Goal: Task Accomplishment & Management: Manage account settings

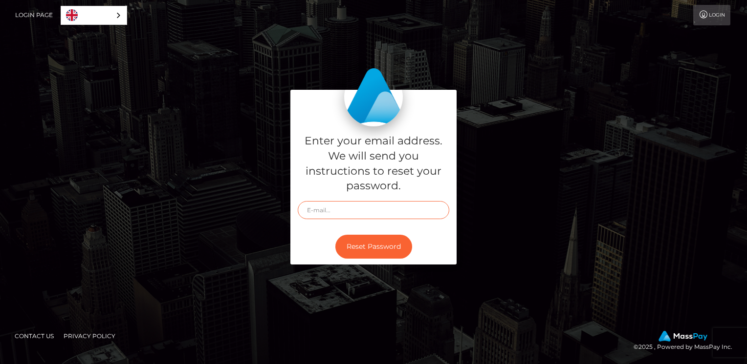
click at [316, 208] on input "text" at bounding box center [373, 210] width 151 height 18
type input "ezonatur@gmail.com"
click at [722, 14] on link "Login" at bounding box center [711, 15] width 37 height 21
click at [118, 14] on div "English" at bounding box center [94, 15] width 66 height 19
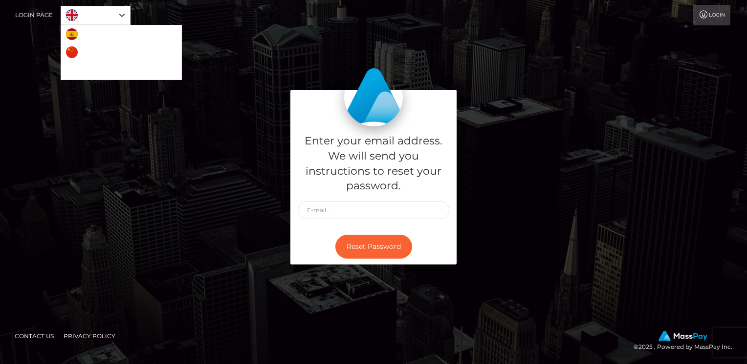
click at [118, 14] on div "English" at bounding box center [96, 15] width 70 height 19
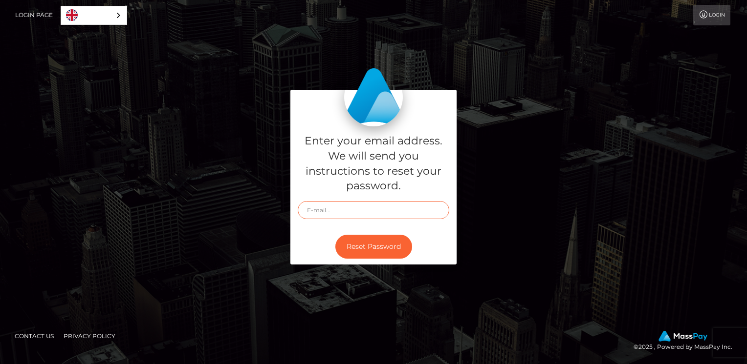
click at [329, 214] on input "text" at bounding box center [373, 210] width 151 height 18
type input "ezonatur@gmail.com"
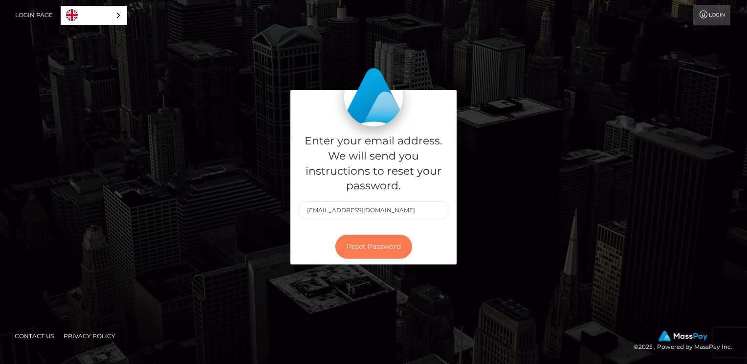
click at [373, 247] on button "Reset Password" at bounding box center [373, 247] width 77 height 24
click at [382, 114] on img at bounding box center [373, 97] width 59 height 59
click at [385, 113] on img at bounding box center [373, 97] width 59 height 59
drag, startPoint x: 250, startPoint y: 171, endPoint x: 614, endPoint y: 120, distance: 367.0
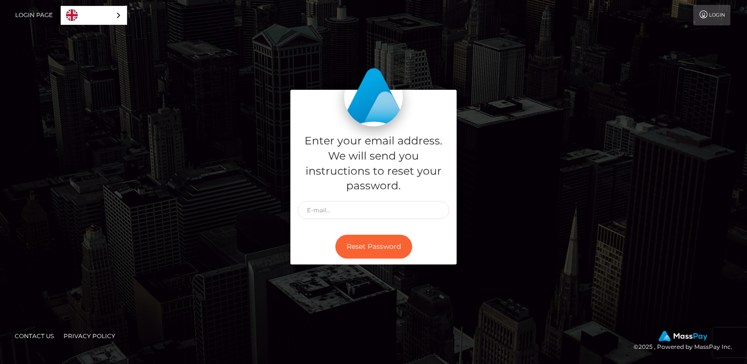
click at [614, 120] on div "Enter your email address. We will send you instructions to reset your password.…" at bounding box center [373, 182] width 557 height 185
click at [709, 15] on link "Login" at bounding box center [711, 15] width 37 height 21
click at [720, 14] on link "Login" at bounding box center [711, 15] width 37 height 21
click at [702, 16] on icon at bounding box center [703, 15] width 10 height 8
click at [707, 16] on icon at bounding box center [703, 15] width 10 height 8
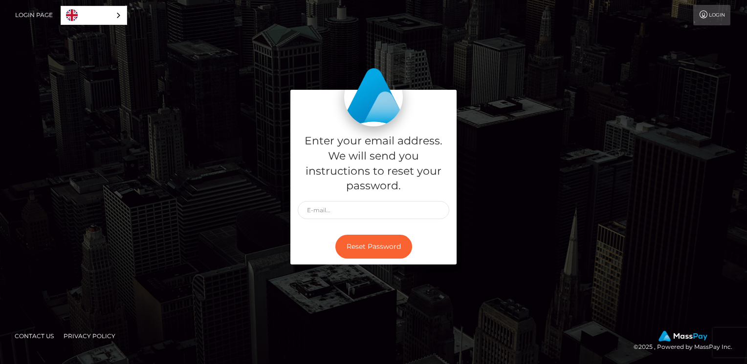
click at [118, 16] on div "English" at bounding box center [94, 15] width 66 height 19
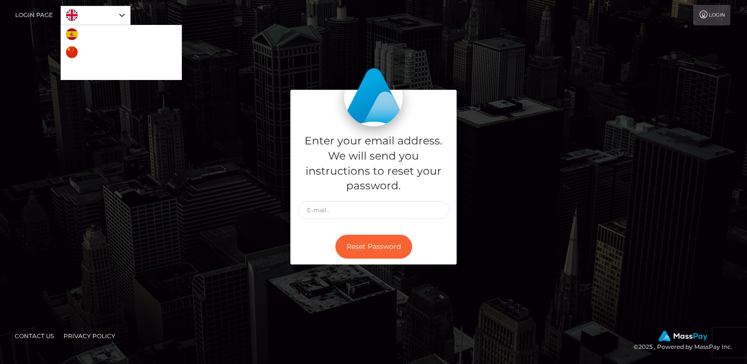
click at [74, 20] on img "Language" at bounding box center [72, 15] width 12 height 12
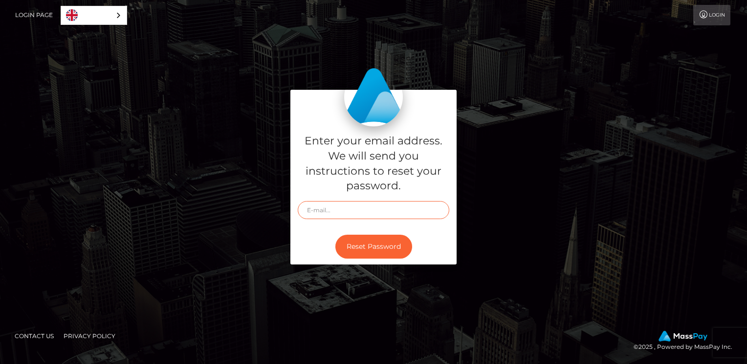
click at [308, 214] on input "text" at bounding box center [373, 210] width 151 height 18
type input "ezonatur@gmail.com"
click at [311, 250] on div "Reset Password" at bounding box center [373, 247] width 166 height 36
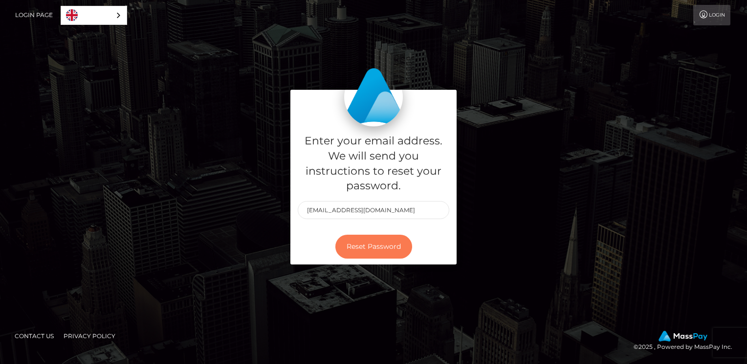
click at [350, 241] on button "Reset Password" at bounding box center [373, 247] width 77 height 24
click at [721, 18] on link "Login" at bounding box center [711, 15] width 37 height 21
